Goal: Information Seeking & Learning: Check status

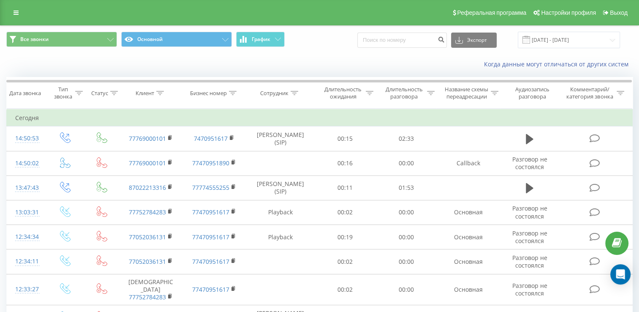
click at [309, 59] on div "Когда данные могут отличаться от других систем" at bounding box center [319, 64] width 639 height 20
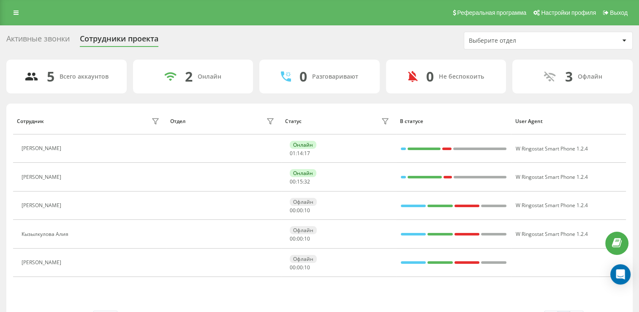
click at [257, 98] on div "5 Всего аккаунтов 2 Онлайн 0 Разговаривают 0 Не беспокоить 3 Офлайн Сотрудник О…" at bounding box center [319, 196] width 627 height 272
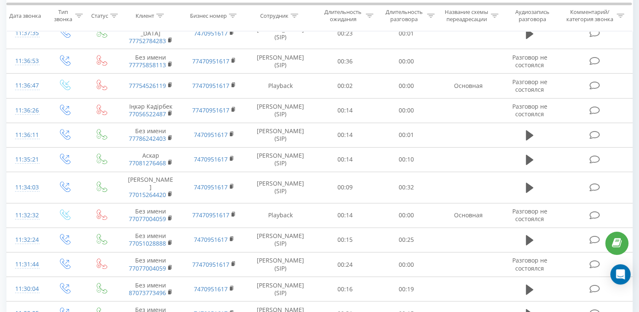
scroll to position [465, 0]
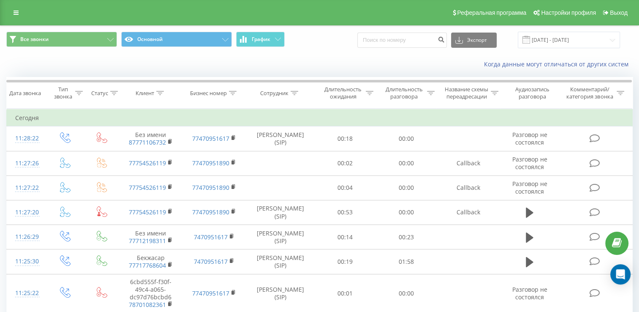
click at [195, 67] on div "Когда данные могут отличаться от других систем" at bounding box center [319, 64] width 639 height 20
click at [229, 66] on div "Когда данные могут отличаться от других систем" at bounding box center [319, 64] width 639 height 20
